Goal: Contribute content: Contribute content

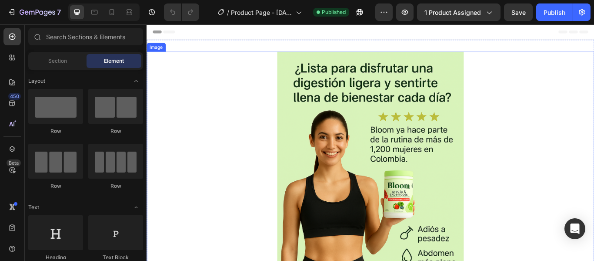
click at [386, 144] on img at bounding box center [408, 219] width 218 height 326
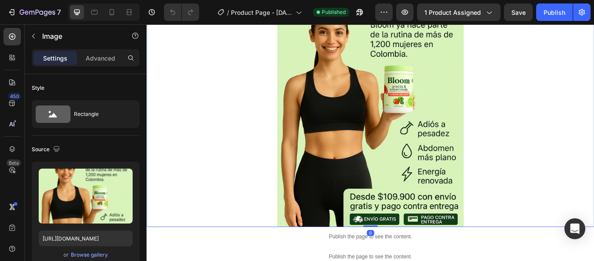
scroll to position [123, 0]
click at [91, 254] on div "Browse gallery" at bounding box center [89, 255] width 37 height 8
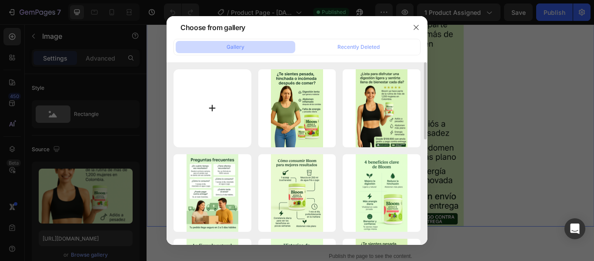
click at [227, 127] on input "file" at bounding box center [213, 108] width 78 height 78
type input "C:\fakepath\Diseño sin título (8).png"
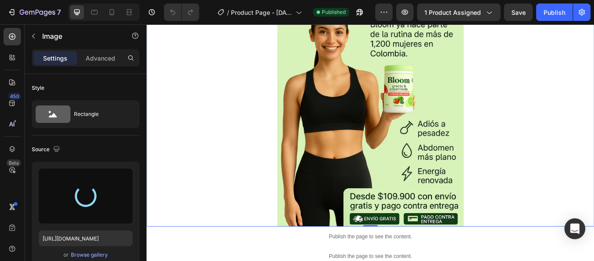
type input "[URL][DOMAIN_NAME]"
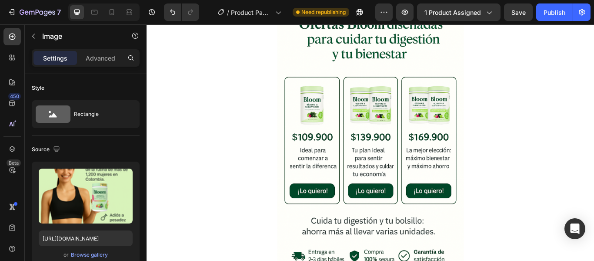
scroll to position [437, 0]
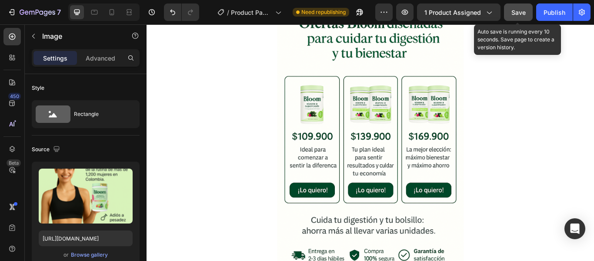
click at [520, 16] on span "Save" at bounding box center [519, 12] width 14 height 7
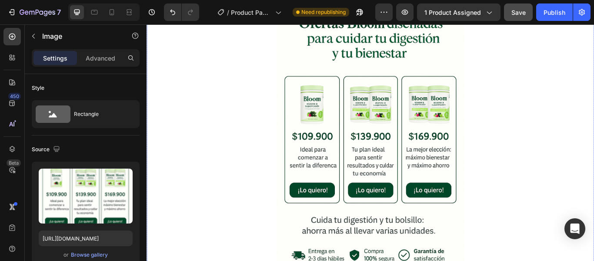
click at [362, 154] on img at bounding box center [408, 159] width 218 height 326
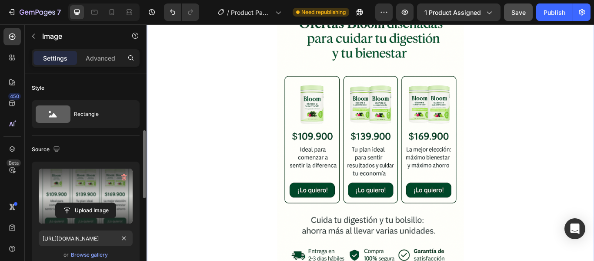
scroll to position [75, 0]
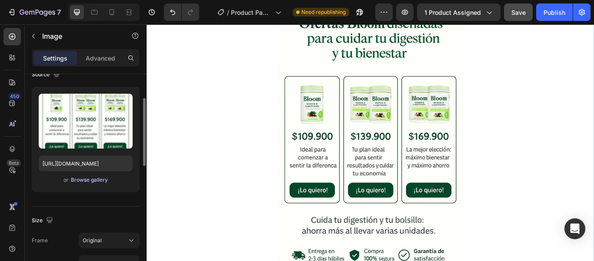
click at [101, 183] on div "Browse gallery" at bounding box center [89, 180] width 37 height 8
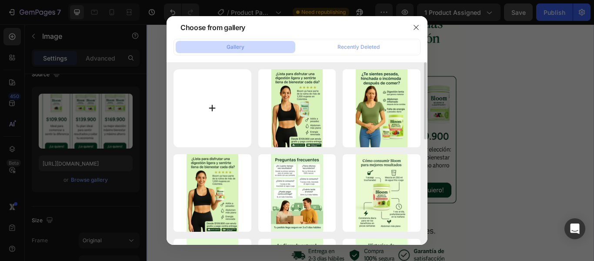
click at [240, 97] on input "file" at bounding box center [213, 108] width 78 height 78
type input "C:\fakepath\Diseño sin título (9).png"
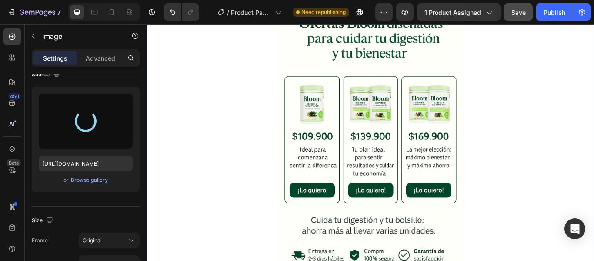
type input "[URL][DOMAIN_NAME]"
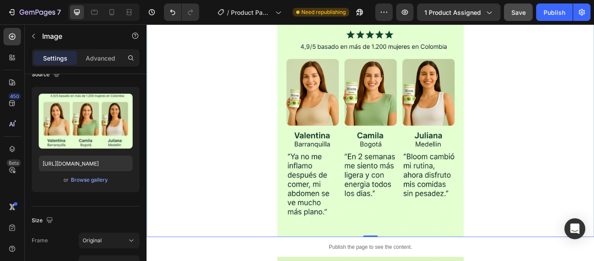
scroll to position [842, 0]
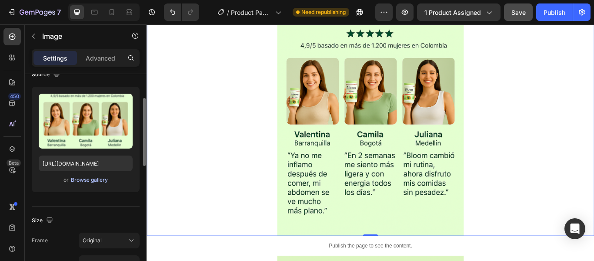
click at [101, 181] on div "Browse gallery" at bounding box center [89, 180] width 37 height 8
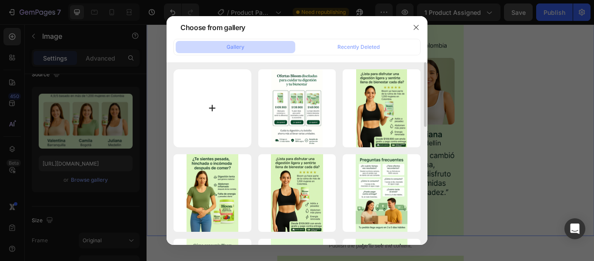
click at [201, 105] on input "file" at bounding box center [213, 108] width 78 height 78
type input "C:\fakepath\Diseño sin título (10).png"
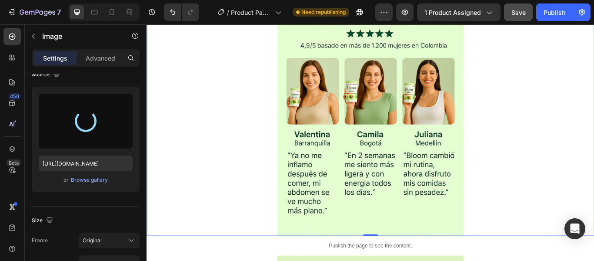
type input "[URL][DOMAIN_NAME]"
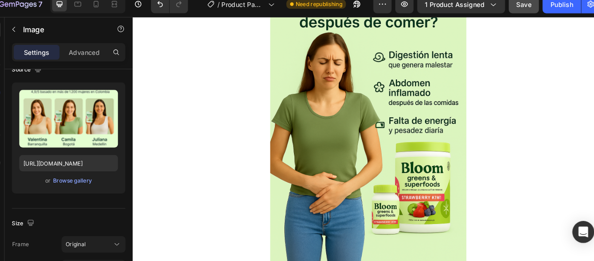
scroll to position [1165, 0]
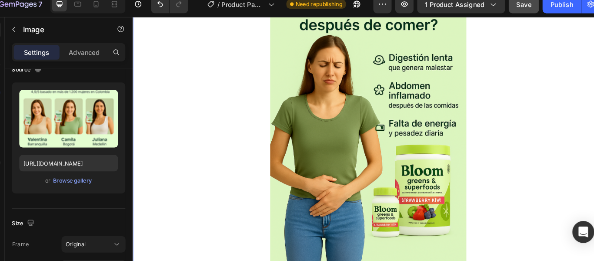
click at [398, 142] on img at bounding box center [394, 131] width 218 height 326
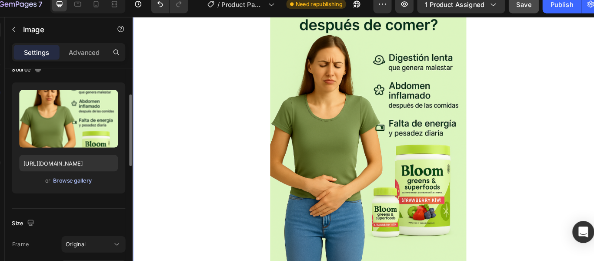
click at [91, 178] on div "Browse gallery" at bounding box center [89, 180] width 37 height 8
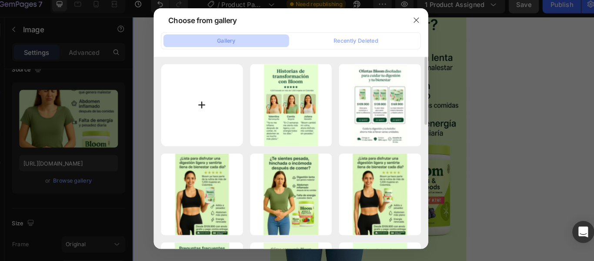
click at [202, 92] on input "file" at bounding box center [213, 108] width 78 height 78
type input "C:\fakepath\Diseño sin título (11).png"
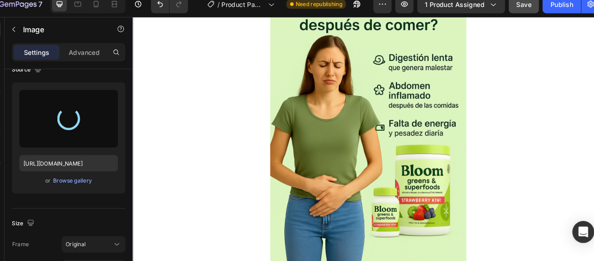
type input "[URL][DOMAIN_NAME]"
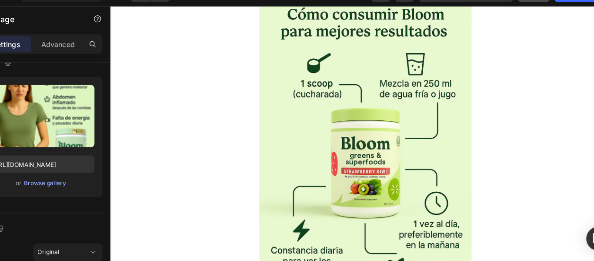
scroll to position [2188, 0]
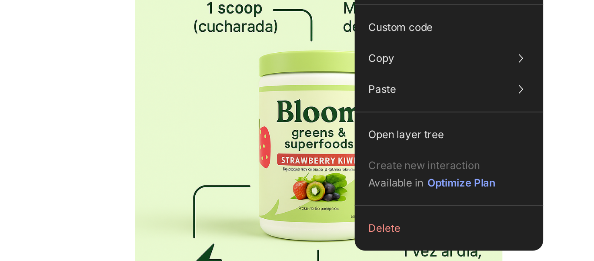
click at [124, 62] on img at bounding box center [139, 19] width 218 height 326
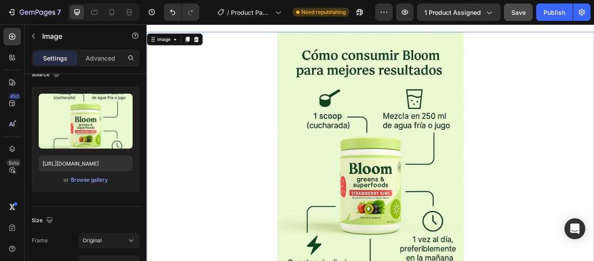
scroll to position [2159, 0]
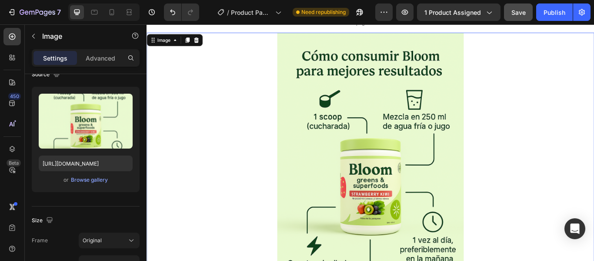
click at [248, 184] on div at bounding box center [408, 197] width 522 height 326
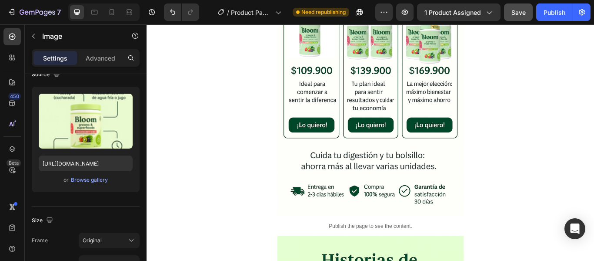
scroll to position [490, 0]
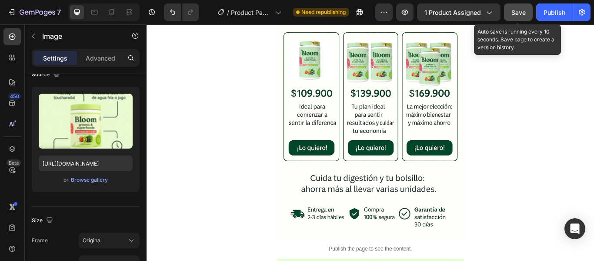
click at [522, 14] on span "Save" at bounding box center [519, 12] width 14 height 7
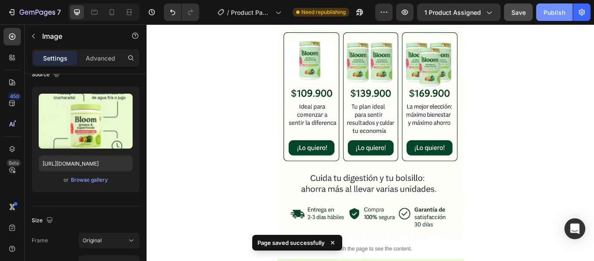
click at [545, 19] on button "Publish" at bounding box center [555, 11] width 37 height 17
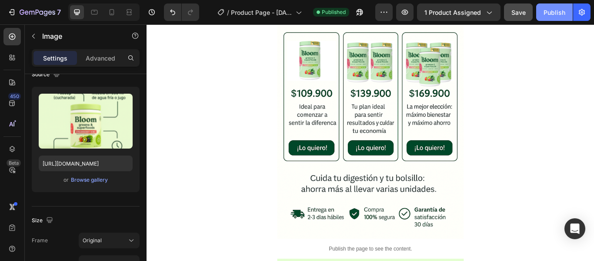
click at [545, 19] on button "Publish" at bounding box center [555, 11] width 37 height 17
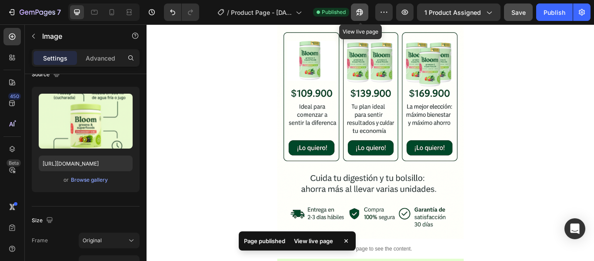
click at [368, 11] on button "button" at bounding box center [359, 11] width 17 height 17
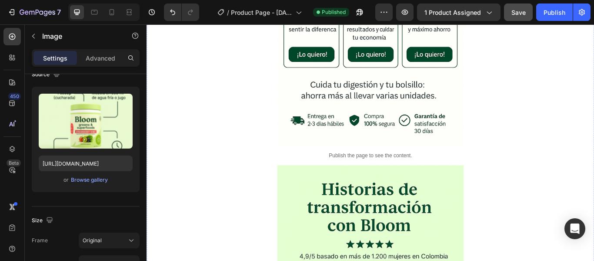
scroll to position [599, 0]
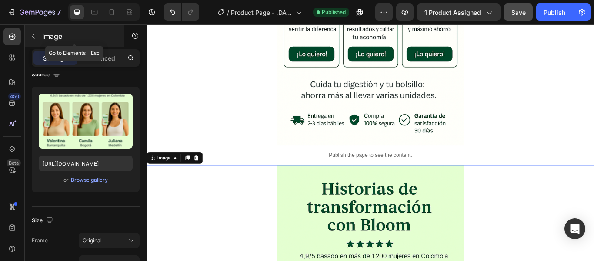
click at [32, 40] on button "button" at bounding box center [34, 36] width 14 height 14
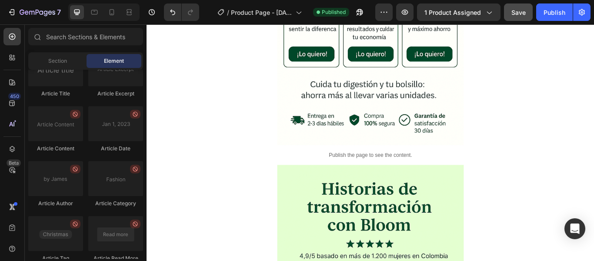
scroll to position [2447, 0]
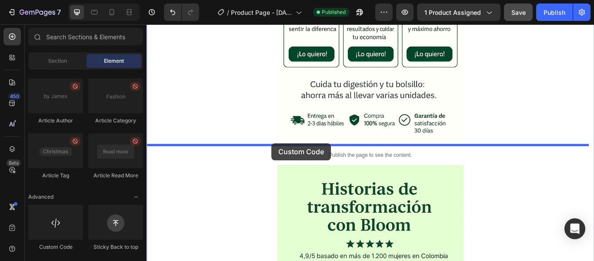
drag, startPoint x: 209, startPoint y: 254, endPoint x: 292, endPoint y: 163, distance: 123.2
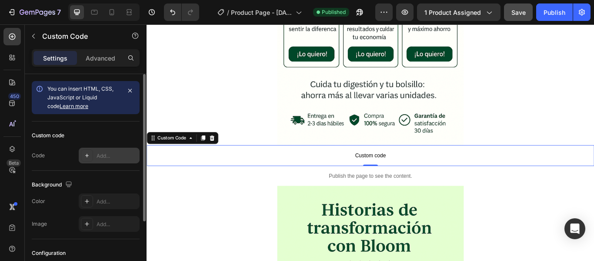
click at [89, 153] on icon at bounding box center [87, 155] width 7 height 7
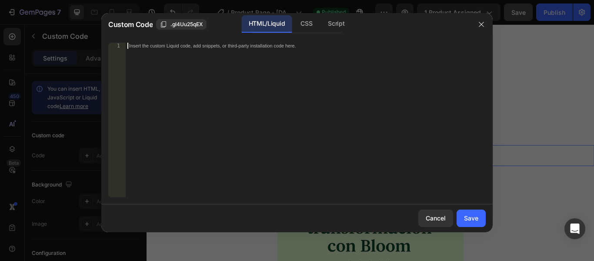
click at [238, 84] on div "Insert the custom Liquid code, add snippets, or third-party installation code h…" at bounding box center [306, 126] width 360 height 167
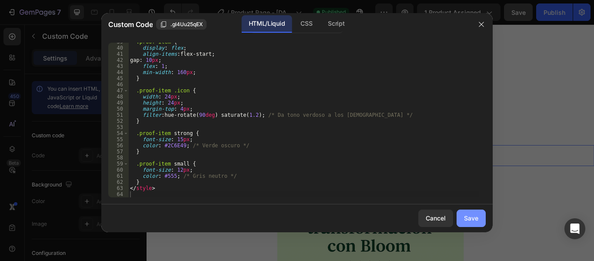
click at [473, 220] on div "Save" at bounding box center [471, 217] width 14 height 9
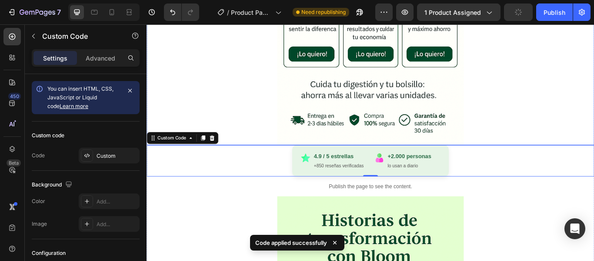
click at [519, 126] on div at bounding box center [408, -1] width 522 height 331
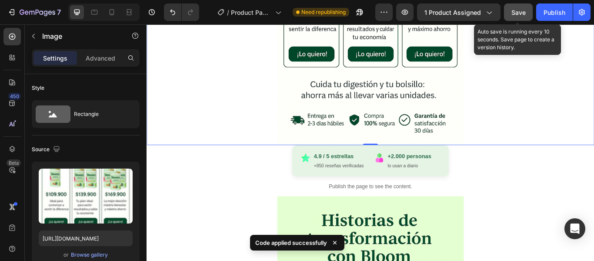
click at [518, 13] on span "Save" at bounding box center [519, 12] width 14 height 7
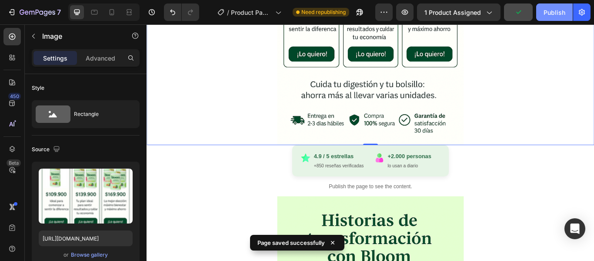
click at [555, 16] on div "Publish" at bounding box center [555, 12] width 22 height 9
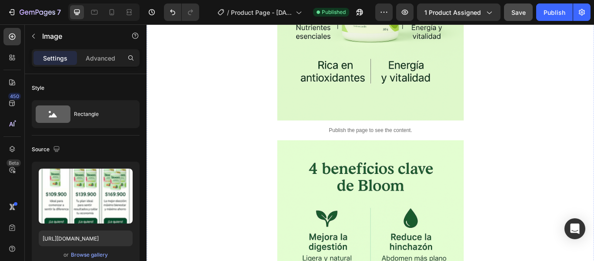
scroll to position [1722, 0]
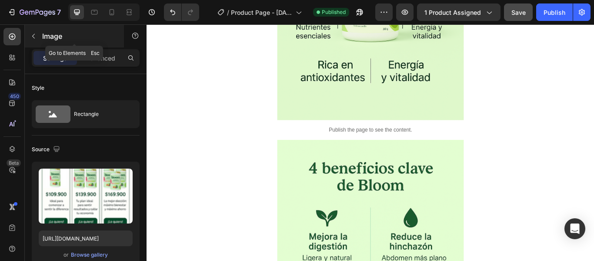
click at [34, 38] on icon "button" at bounding box center [33, 36] width 7 height 7
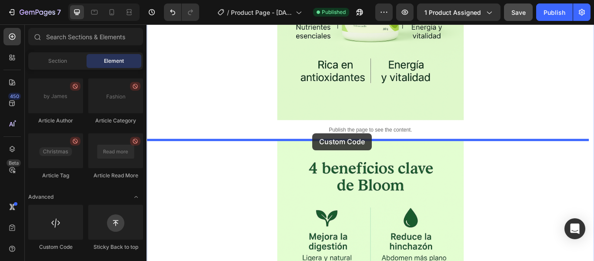
drag, startPoint x: 212, startPoint y: 243, endPoint x: 340, endPoint y: 151, distance: 157.5
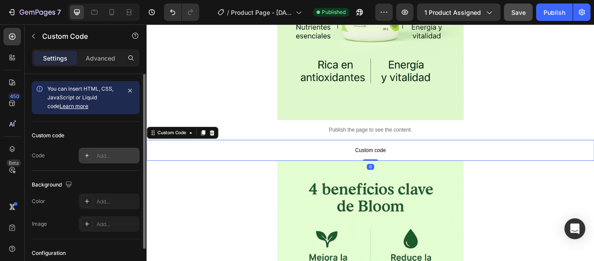
click at [89, 148] on div "Add..." at bounding box center [109, 156] width 61 height 16
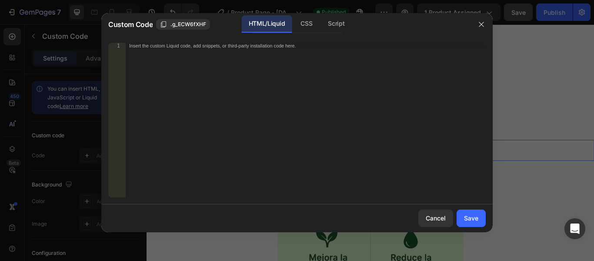
click at [254, 45] on div "Insert the custom Liquid code, add snippets, or third-party installation code h…" at bounding box center [287, 46] width 317 height 6
paste textarea "shipmentCount; } setInterval(updateShipments, 5000); // cada 5 segundos </scrip…"
type textarea "shipmentCount; } setInterval(updateShipments, 5000); // cada 5 segundos </scrip…"
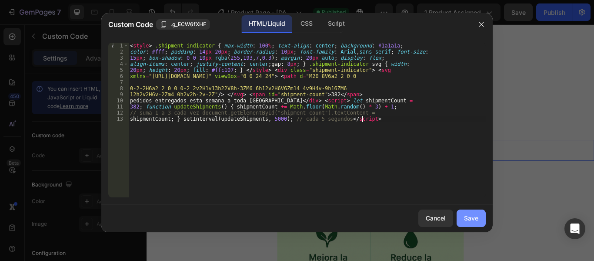
click at [481, 210] on button "Save" at bounding box center [471, 217] width 29 height 17
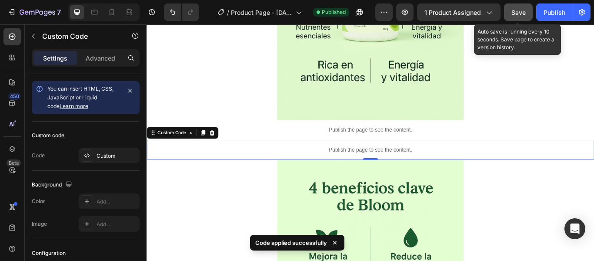
click at [523, 13] on span "Save" at bounding box center [519, 12] width 14 height 7
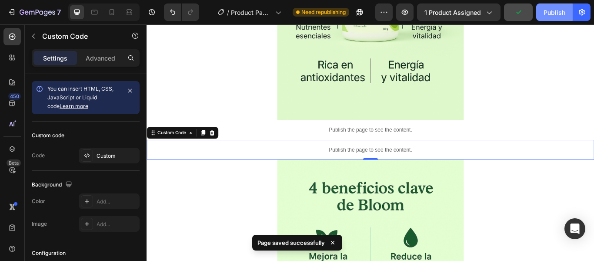
click at [544, 17] on button "Publish" at bounding box center [555, 11] width 37 height 17
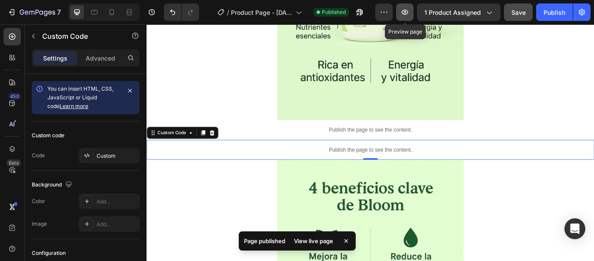
click at [402, 17] on button "button" at bounding box center [404, 11] width 17 height 17
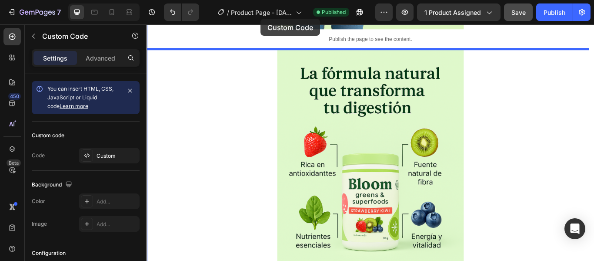
scroll to position [1464, 0]
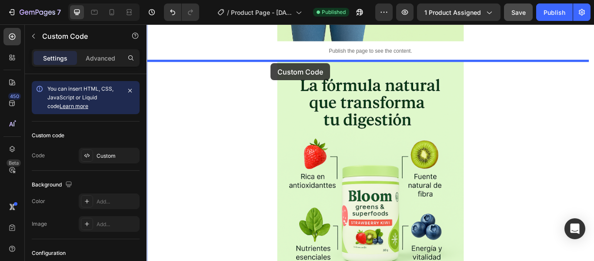
drag, startPoint x: 248, startPoint y: 173, endPoint x: 291, endPoint y: 69, distance: 112.8
click at [291, 69] on div "Header Image Publish the page to see the content. Custom Code Publish the page …" at bounding box center [408, 83] width 522 height 3046
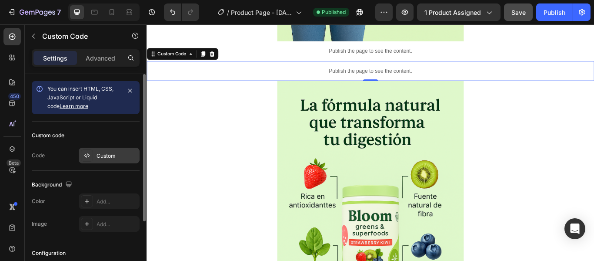
click at [116, 151] on div "Custom" at bounding box center [109, 156] width 61 height 16
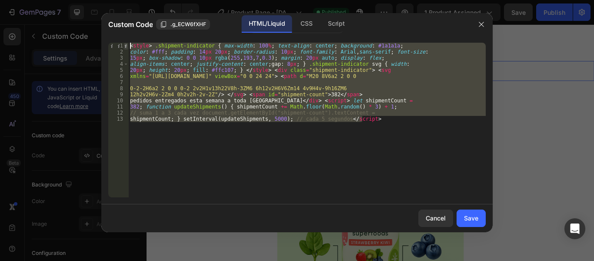
drag, startPoint x: 398, startPoint y: 121, endPoint x: 127, endPoint y: 43, distance: 281.8
click at [127, 43] on div "shipmentCount; } setInterval(updateShipments, 5000); // cada 5 segundos </scrip…" at bounding box center [297, 120] width 378 height 154
type textarea "<style> .shipment-indicator { max-width: 100%; text-align: center; background: …"
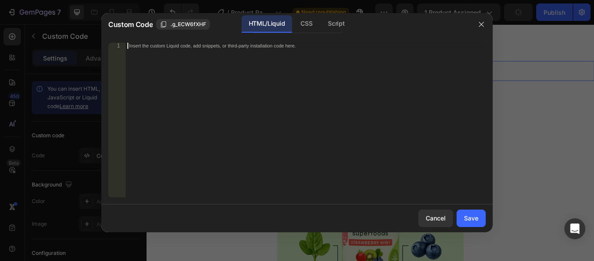
click at [179, 51] on div "Insert the custom Liquid code, add snippets, or third-party installation code h…" at bounding box center [306, 126] width 360 height 167
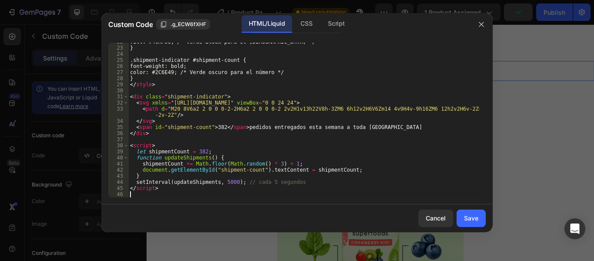
scroll to position [132, 0]
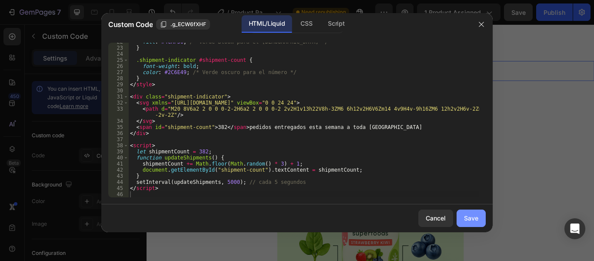
click at [470, 221] on div "Save" at bounding box center [471, 217] width 14 height 9
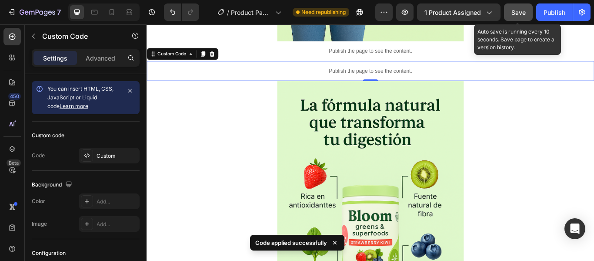
click at [513, 11] on span "Save" at bounding box center [519, 12] width 14 height 7
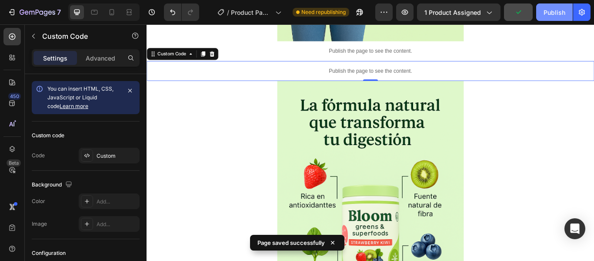
click at [551, 13] on div "Publish" at bounding box center [555, 12] width 22 height 9
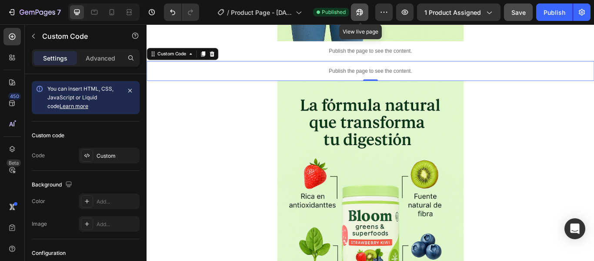
click at [361, 11] on icon "button" at bounding box center [360, 12] width 9 height 9
